Goal: Task Accomplishment & Management: Use online tool/utility

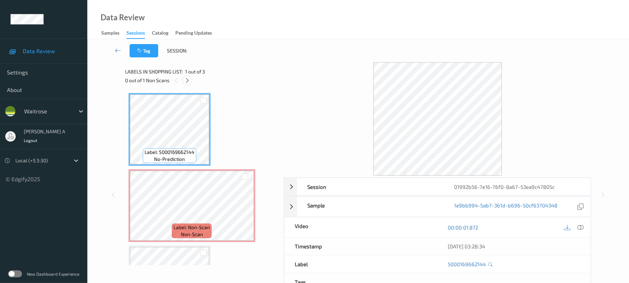
click at [188, 80] on icon at bounding box center [188, 80] width 6 height 6
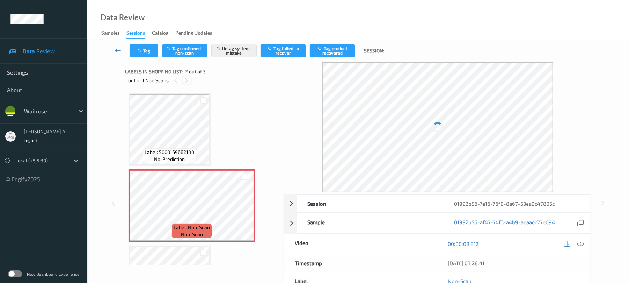
scroll to position [3, 0]
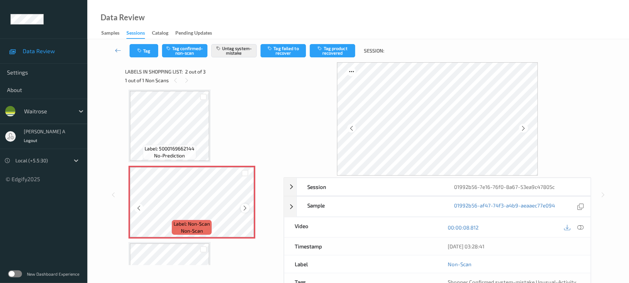
click at [247, 205] on icon at bounding box center [245, 208] width 6 height 6
click at [146, 53] on button "Tag" at bounding box center [144, 50] width 29 height 13
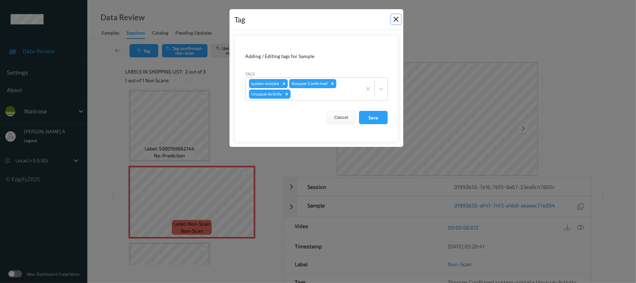
click at [396, 18] on button "Close" at bounding box center [396, 19] width 10 height 10
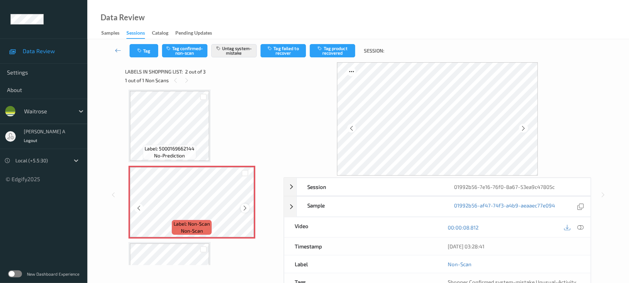
click at [244, 209] on icon at bounding box center [245, 208] width 6 height 6
click at [138, 51] on icon "button" at bounding box center [140, 50] width 6 height 5
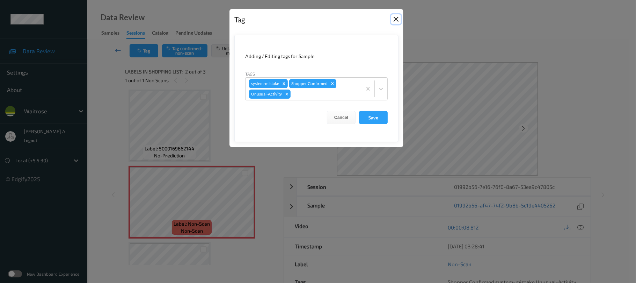
click at [396, 19] on button "Close" at bounding box center [396, 19] width 10 height 10
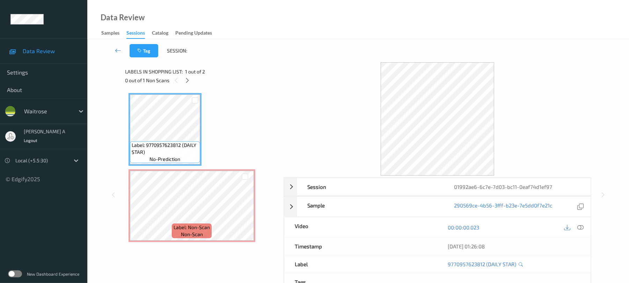
click at [192, 82] on div "0 out of 1 Non Scans" at bounding box center [202, 80] width 154 height 9
click at [189, 81] on icon at bounding box center [188, 80] width 6 height 6
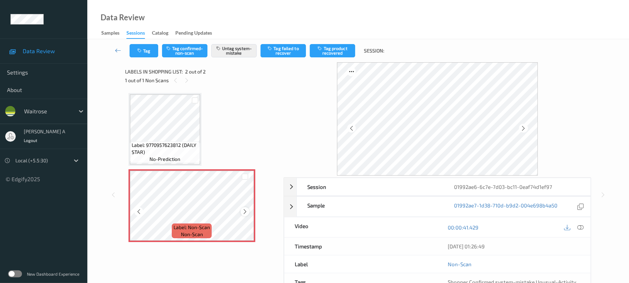
click at [247, 208] on div at bounding box center [245, 211] width 9 height 9
click at [153, 49] on button "Tag" at bounding box center [144, 50] width 29 height 13
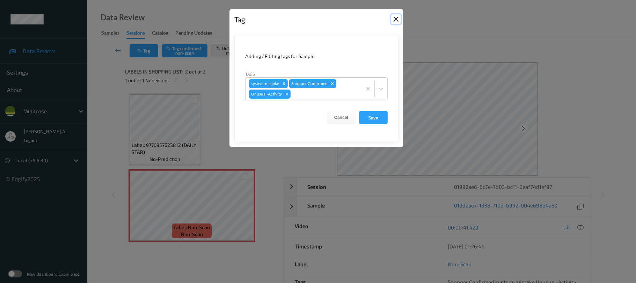
click at [396, 17] on button "Close" at bounding box center [396, 19] width 10 height 10
